Goal: Find specific fact

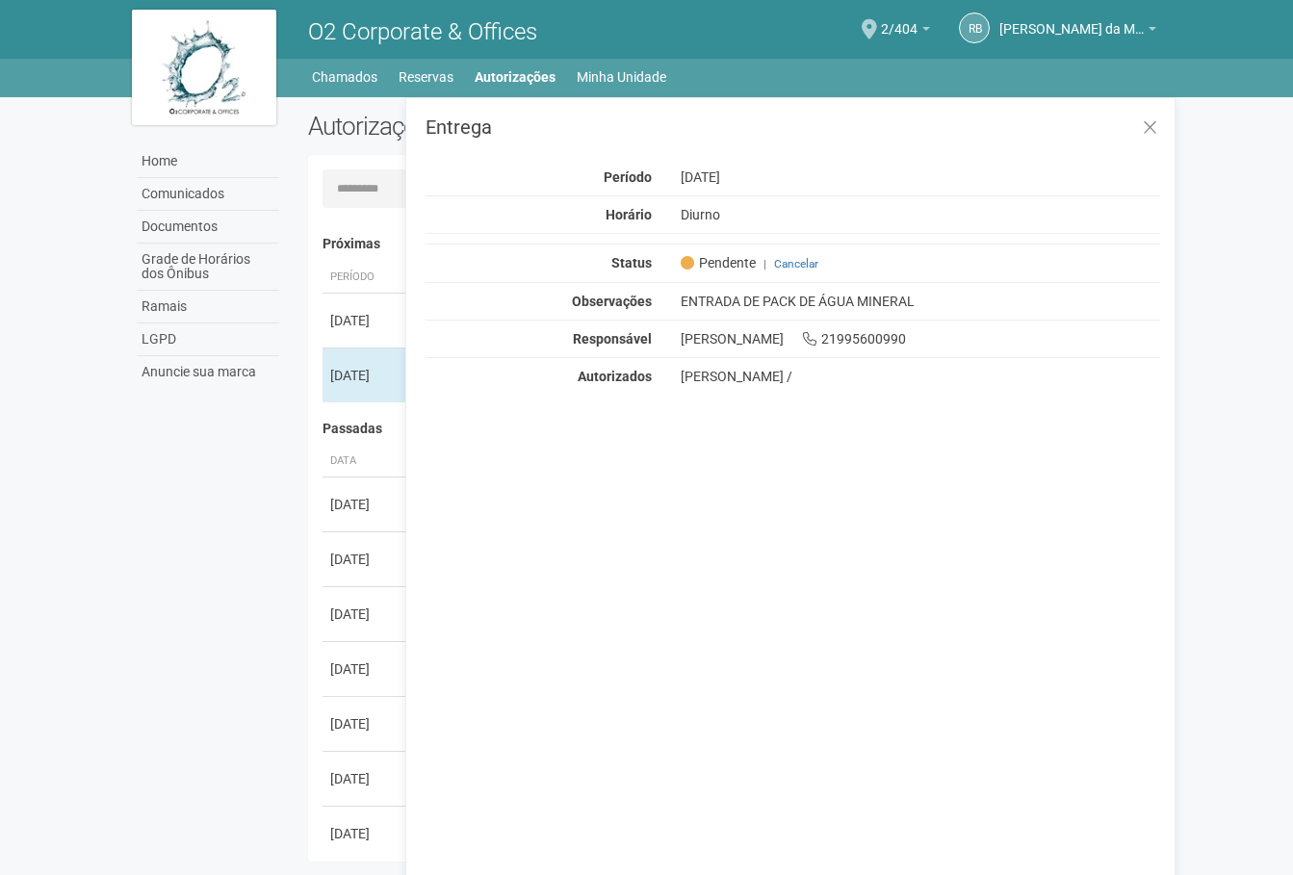
scroll to position [30, 0]
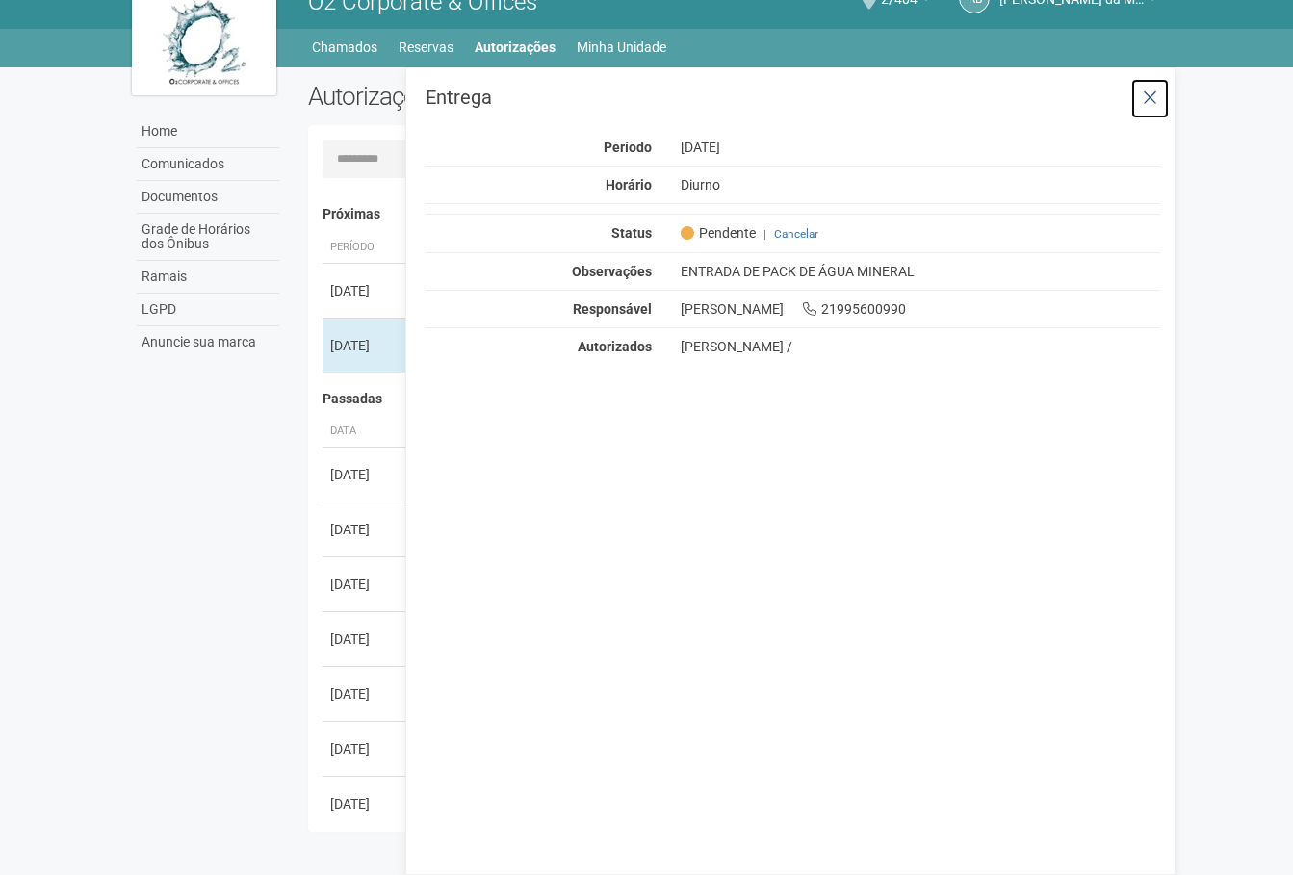
click at [1156, 90] on icon at bounding box center [1149, 98] width 14 height 19
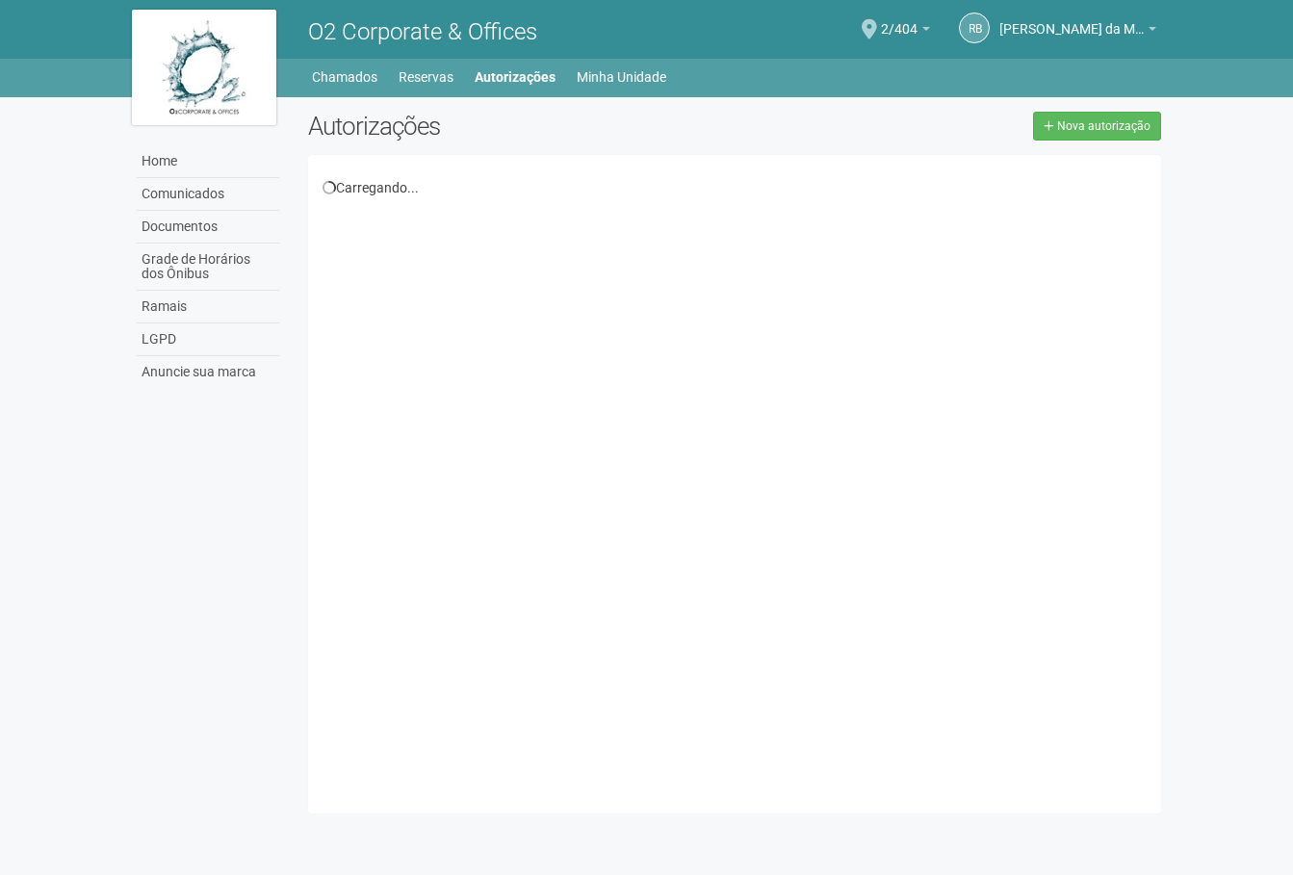
scroll to position [30, 0]
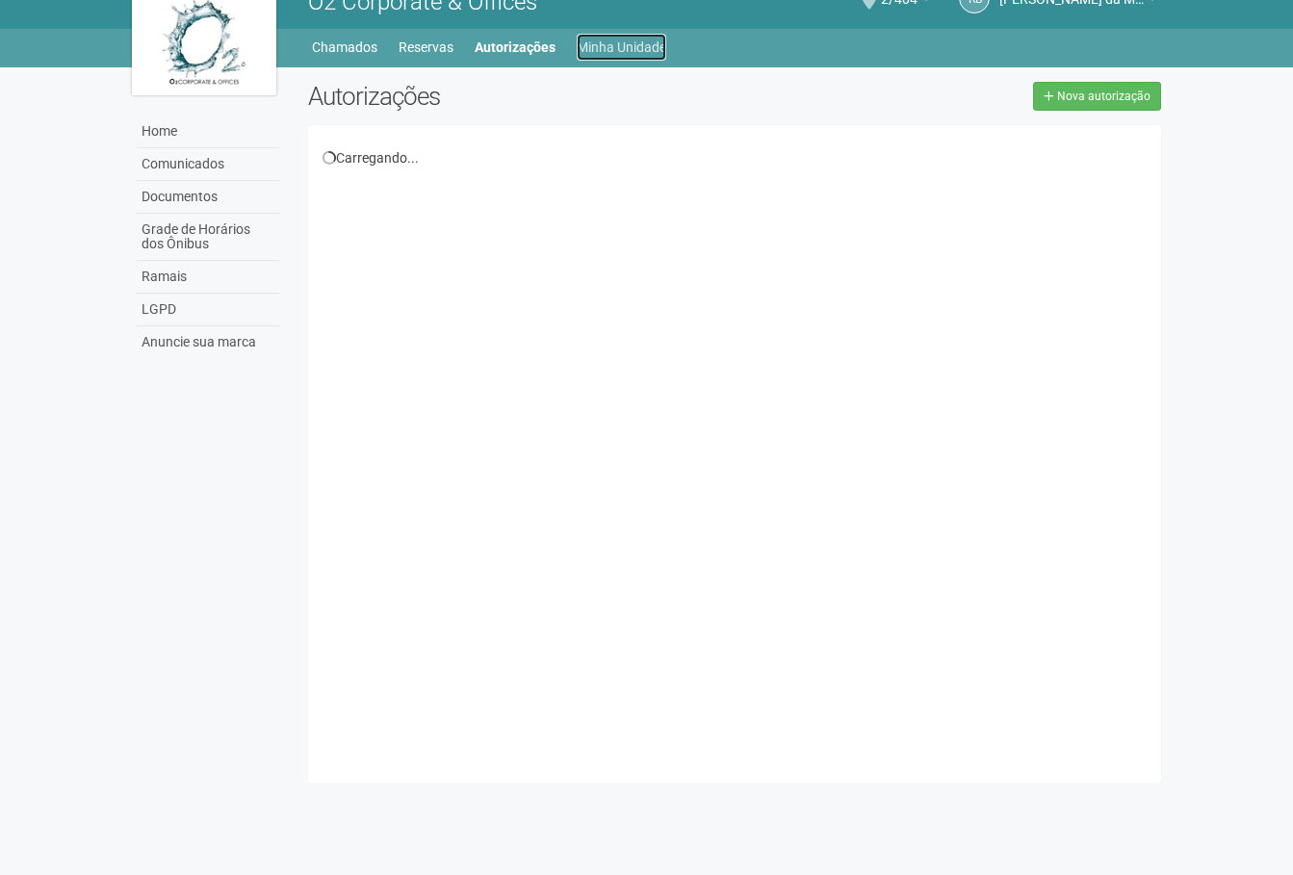
click at [631, 36] on link "Minha Unidade" at bounding box center [622, 47] width 90 height 27
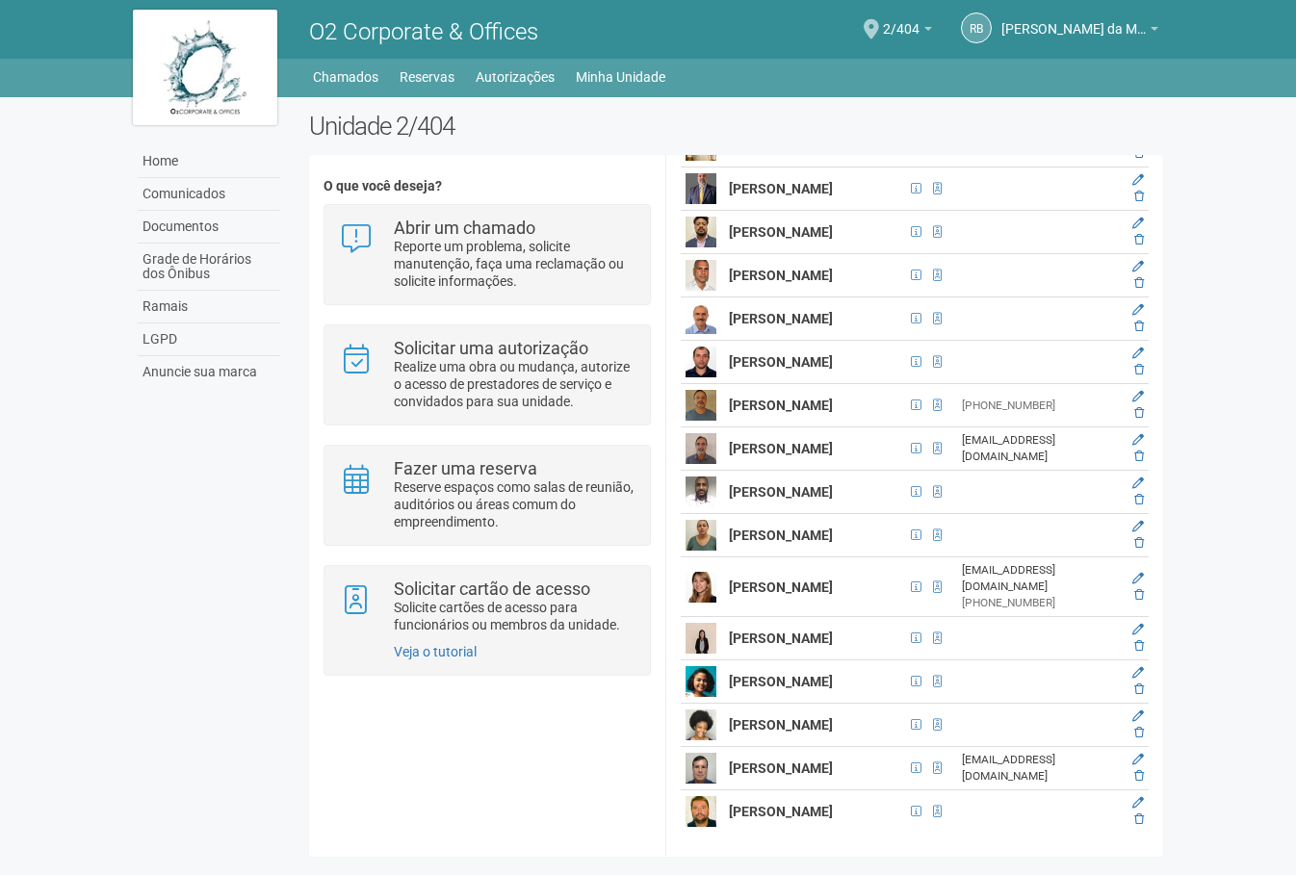
scroll to position [5223, 0]
drag, startPoint x: 726, startPoint y: 433, endPoint x: 789, endPoint y: 457, distance: 67.9
click at [789, 471] on td "[PERSON_NAME]" at bounding box center [814, 492] width 181 height 43
drag, startPoint x: 789, startPoint y: 457, endPoint x: 753, endPoint y: 465, distance: 37.4
copy strong "[PERSON_NAME]"
